Goal: Task Accomplishment & Management: Manage account settings

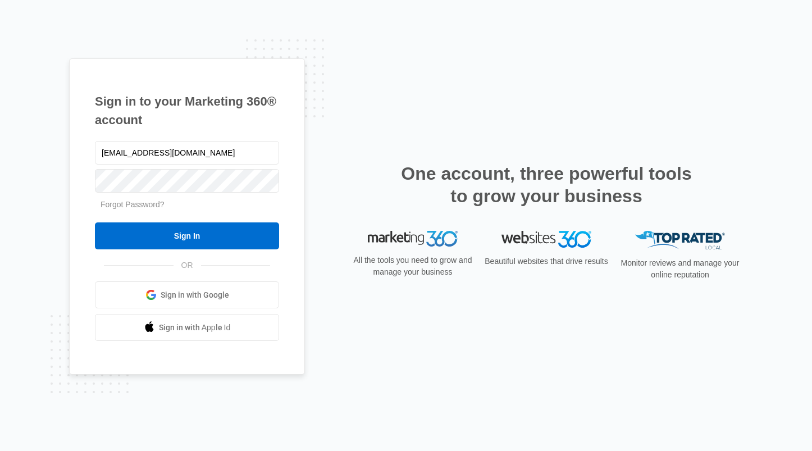
type input "[EMAIL_ADDRESS][DOMAIN_NAME]"
click at [255, 251] on div "rhashaonewkirk@yahoo.com Forgot Password? Sign In OR Sign in with Google Sign i…" at bounding box center [187, 240] width 184 height 203
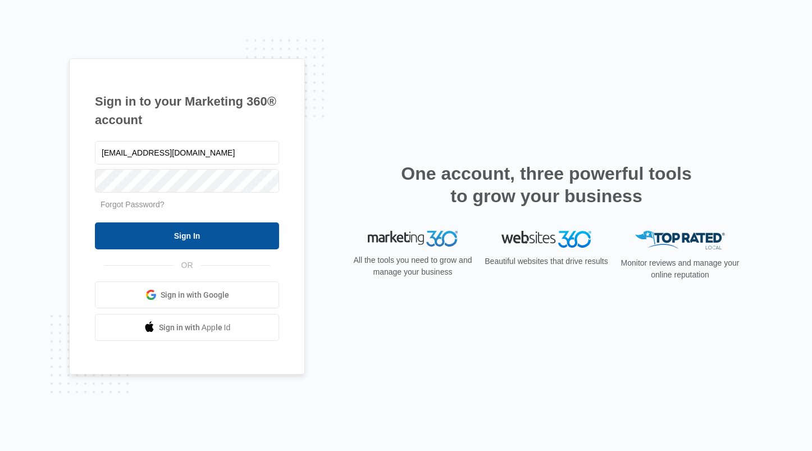
click at [258, 245] on input "Sign In" at bounding box center [187, 235] width 184 height 27
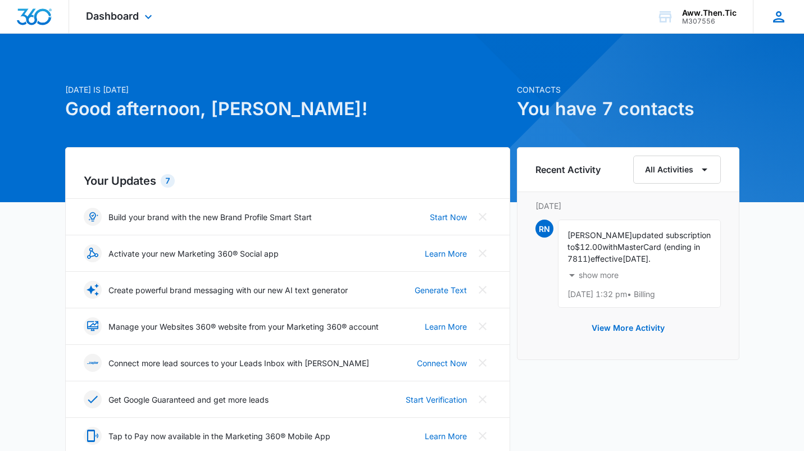
click at [773, 19] on icon at bounding box center [778, 16] width 17 height 17
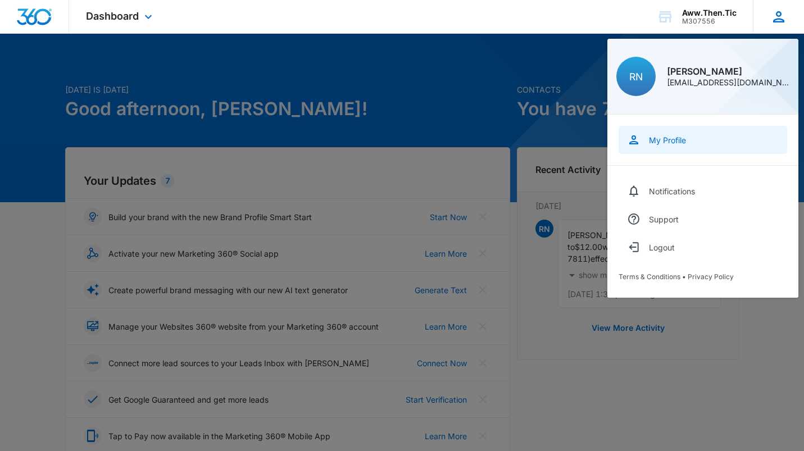
click at [680, 140] on div "My Profile" at bounding box center [667, 140] width 37 height 10
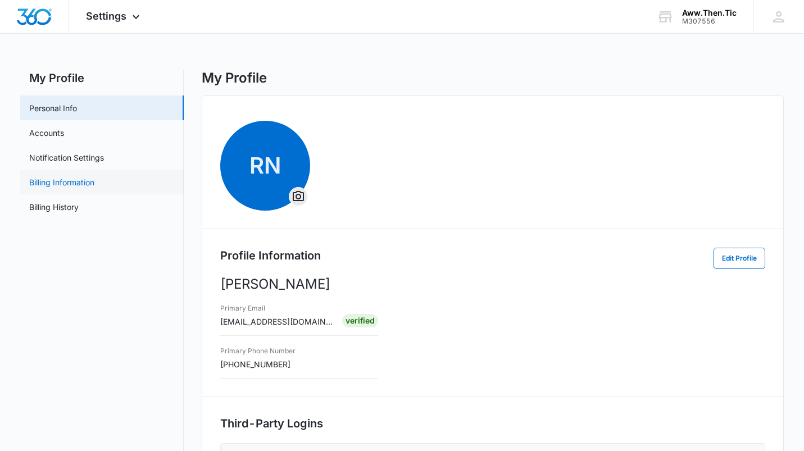
click at [93, 185] on link "Billing Information" at bounding box center [61, 182] width 65 height 12
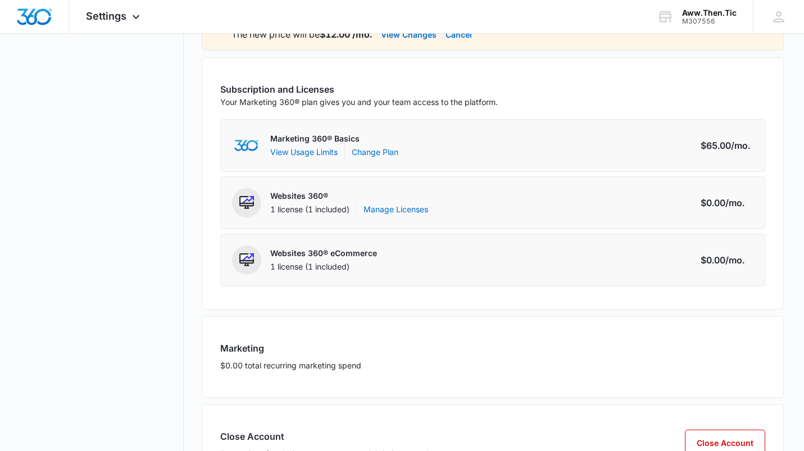
scroll to position [279, 0]
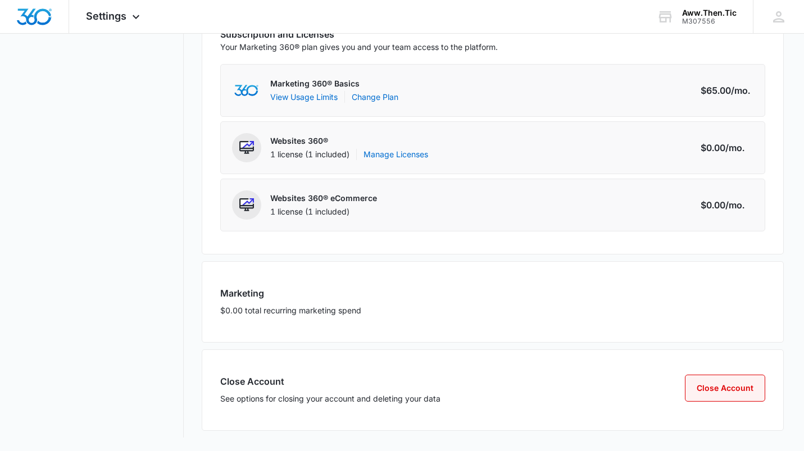
click at [710, 393] on button "Close Account" at bounding box center [725, 388] width 80 height 27
select select "pm_1QzPKGA4n8RTgNjUz0QLTEPn"
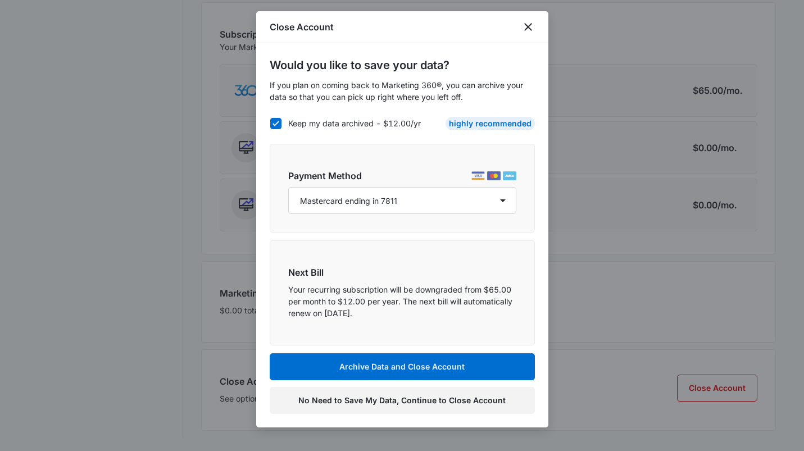
click at [432, 400] on button "No Need to Save My Data, Continue to Close Account" at bounding box center [402, 400] width 265 height 27
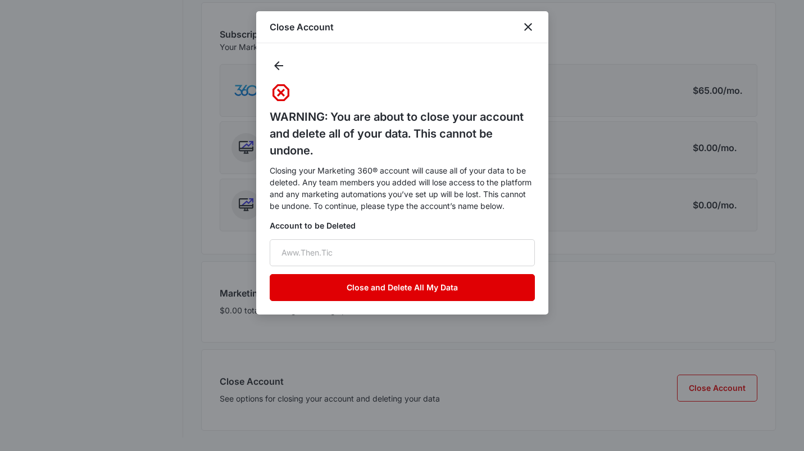
click at [411, 284] on button "Close and Delete All My Data" at bounding box center [402, 287] width 265 height 27
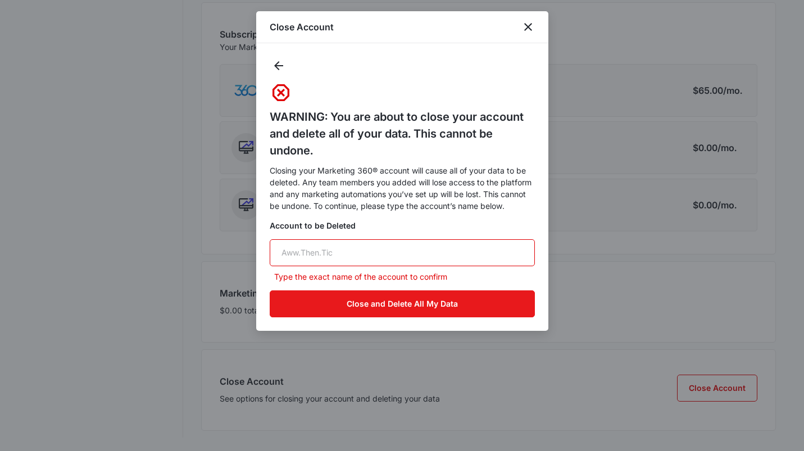
type input "a"
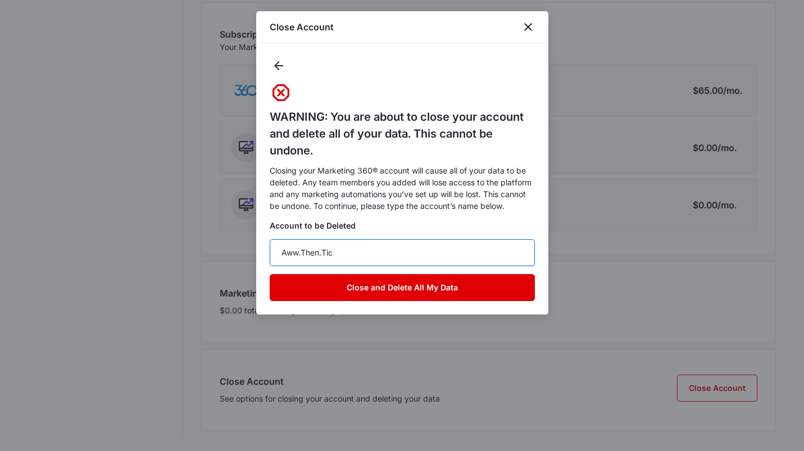
type input "Aww.Then.Tic"
click at [383, 293] on button "Close and Delete All My Data" at bounding box center [402, 287] width 265 height 27
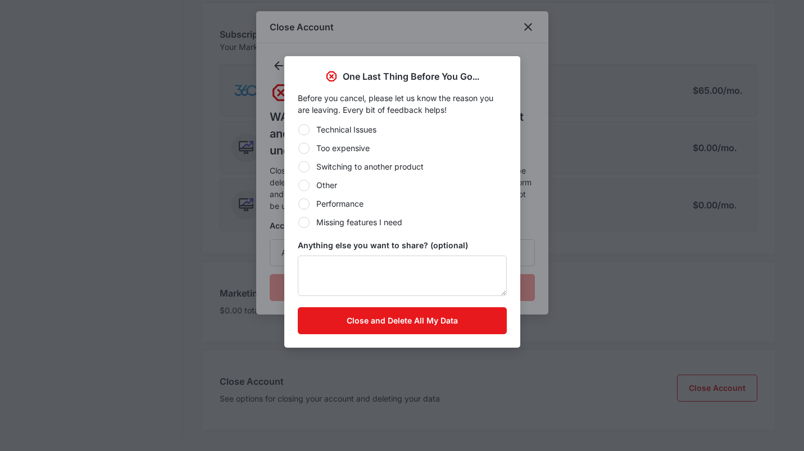
click at [308, 186] on div at bounding box center [303, 185] width 11 height 11
click at [298, 185] on input "Other" at bounding box center [298, 185] width 1 height 1
radio input "true"
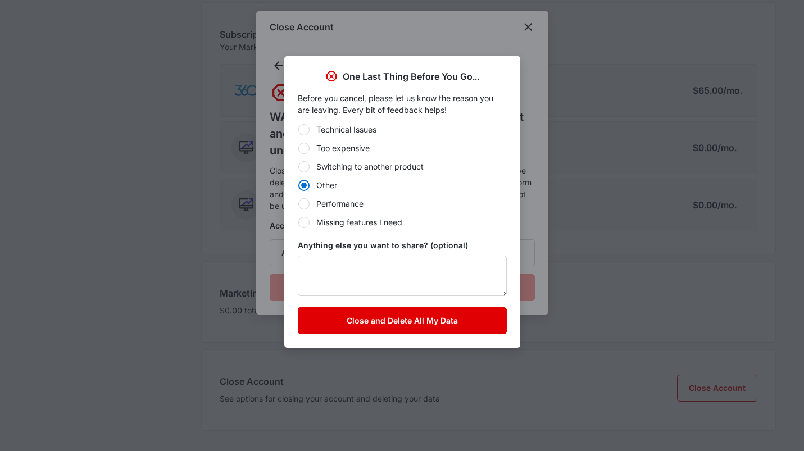
click at [379, 323] on button "Close and Delete All My Data" at bounding box center [402, 320] width 209 height 27
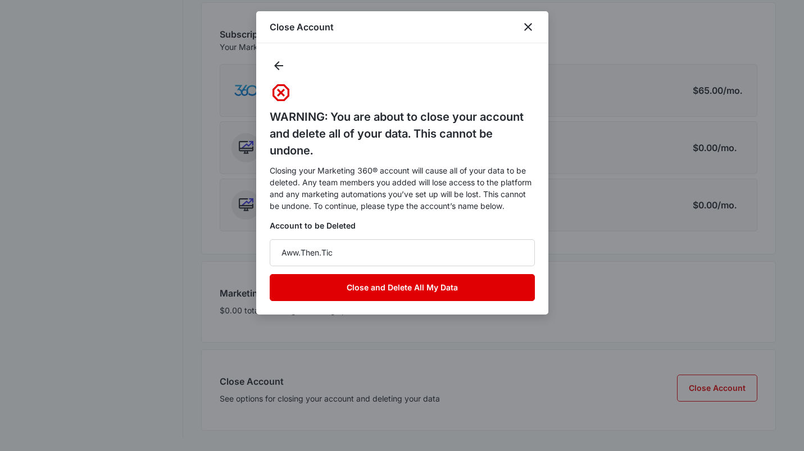
click at [401, 285] on button "Close and Delete All My Data" at bounding box center [402, 287] width 265 height 27
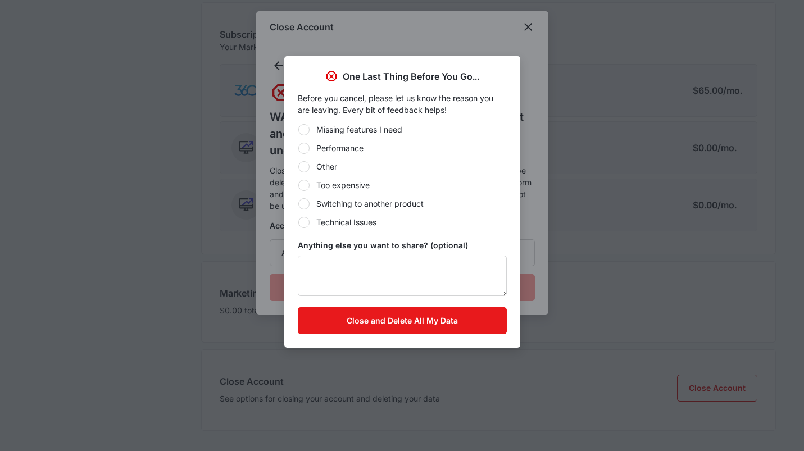
click at [310, 167] on label "Other" at bounding box center [402, 167] width 209 height 12
click at [298, 167] on input "Other" at bounding box center [298, 166] width 1 height 1
radio input "true"
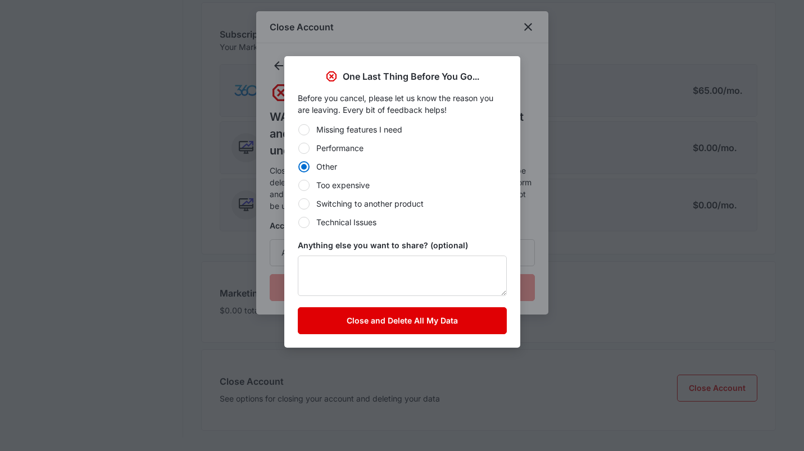
click at [423, 314] on button "Close and Delete All My Data" at bounding box center [402, 320] width 209 height 27
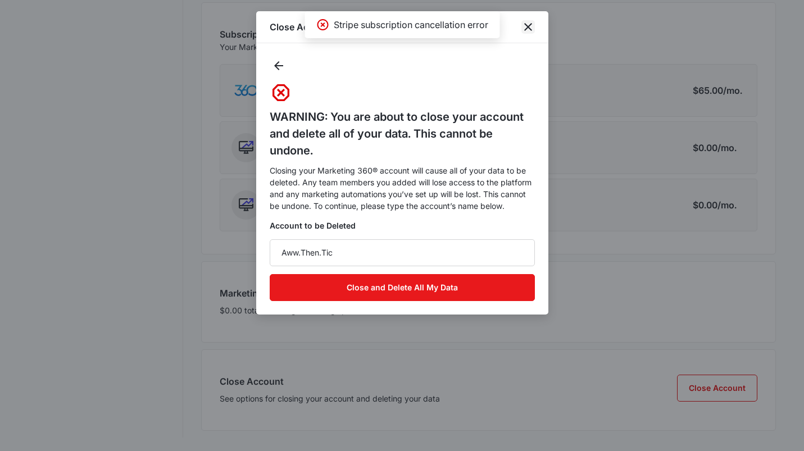
click at [529, 27] on icon "close" at bounding box center [527, 26] width 13 height 13
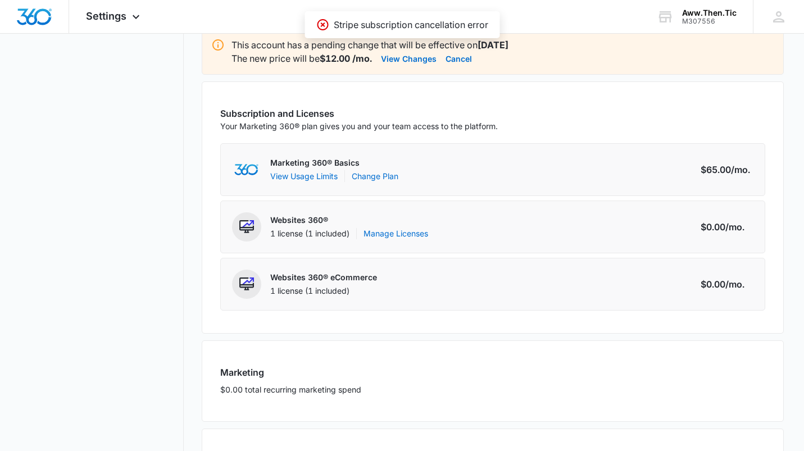
scroll to position [0, 0]
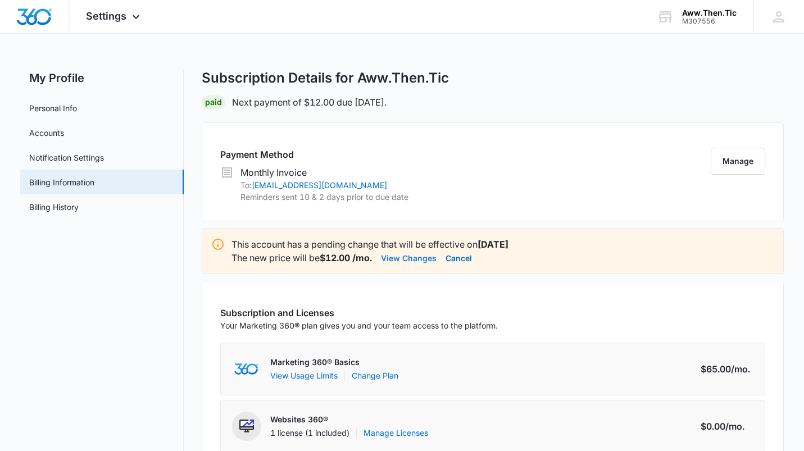
click at [411, 258] on button "View Changes" at bounding box center [409, 257] width 56 height 13
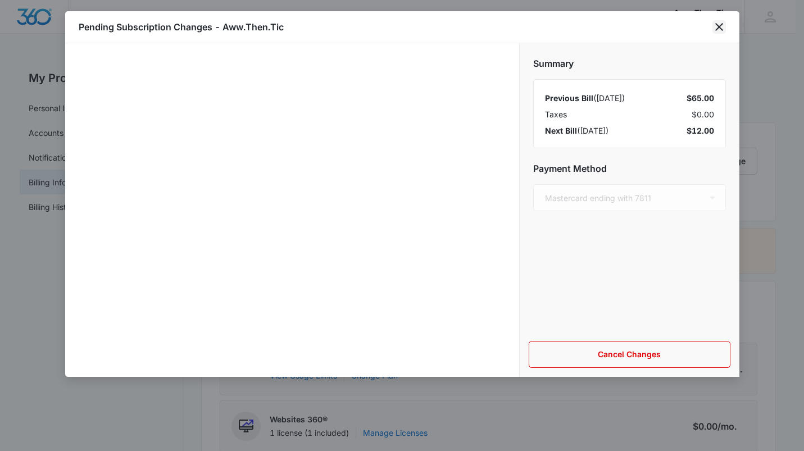
click at [718, 25] on icon "close" at bounding box center [718, 26] width 13 height 13
